Goal: Use online tool/utility: Utilize a website feature to perform a specific function

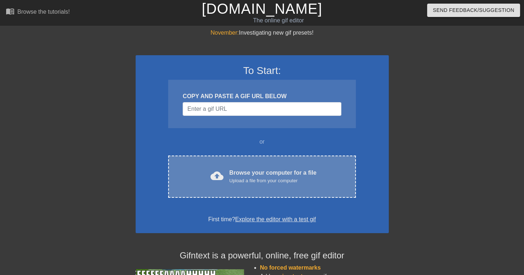
click at [250, 171] on div "Browse your computer for a file Upload a file from your computer" at bounding box center [272, 177] width 87 height 16
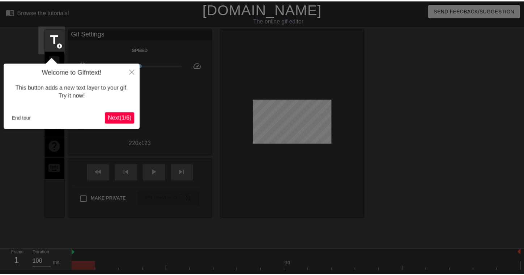
scroll to position [17, 0]
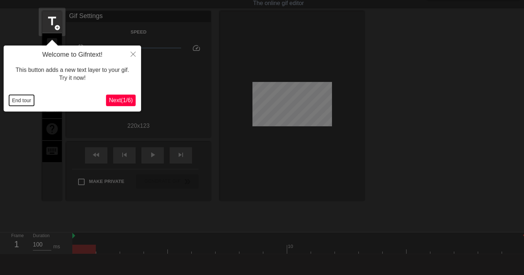
click at [25, 100] on button "End tour" at bounding box center [21, 100] width 25 height 11
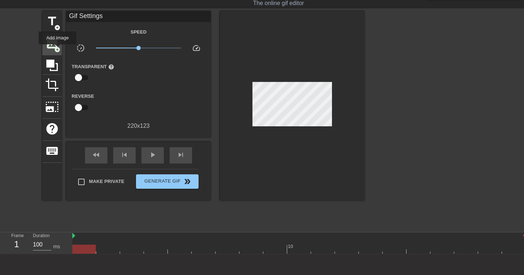
click at [57, 50] on span "add_circle" at bounding box center [57, 50] width 6 height 6
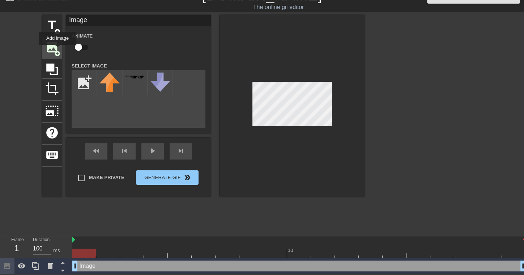
scroll to position [14, 0]
click at [85, 85] on input "file" at bounding box center [84, 82] width 25 height 25
type input "C:\fakepath\28f629e2e788a5e54fe1b224a1af744d-removebg-preview.png"
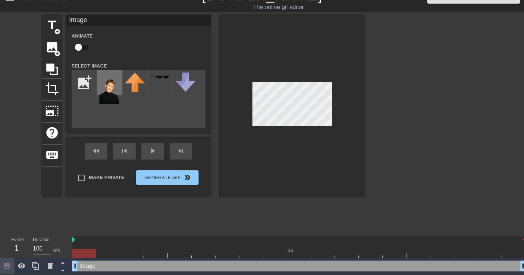
click at [105, 87] on img at bounding box center [109, 88] width 20 height 31
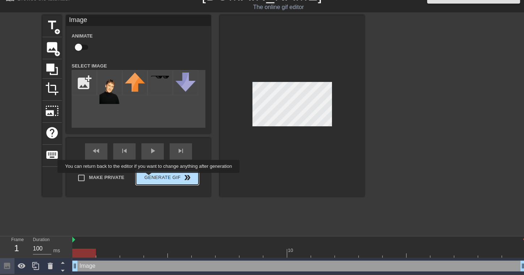
click at [149, 178] on button "Generate Gif double_arrow" at bounding box center [167, 178] width 63 height 14
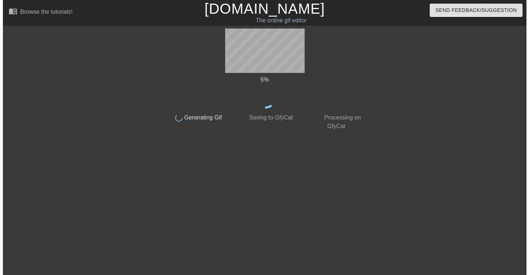
scroll to position [0, 0]
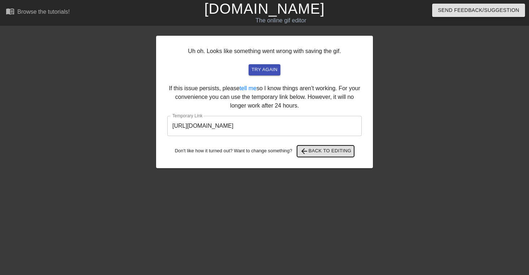
click at [322, 150] on span "arrow_back Back to Editing" at bounding box center [326, 151] width 52 height 9
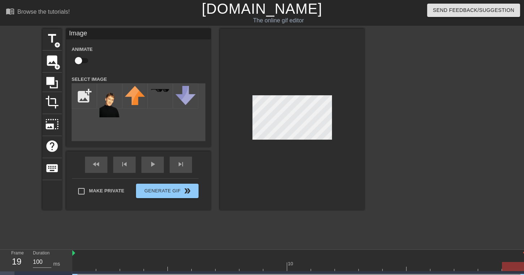
click at [267, 141] on div at bounding box center [292, 120] width 145 height 182
click at [285, 83] on div at bounding box center [292, 120] width 145 height 182
click at [151, 194] on span "Generate Gif double_arrow" at bounding box center [167, 191] width 57 height 9
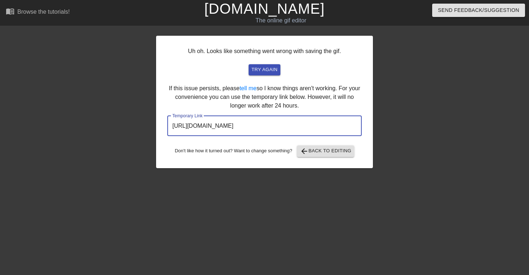
click at [258, 123] on input "[URL][DOMAIN_NAME]" at bounding box center [264, 126] width 194 height 20
